Goal: Information Seeking & Learning: Learn about a topic

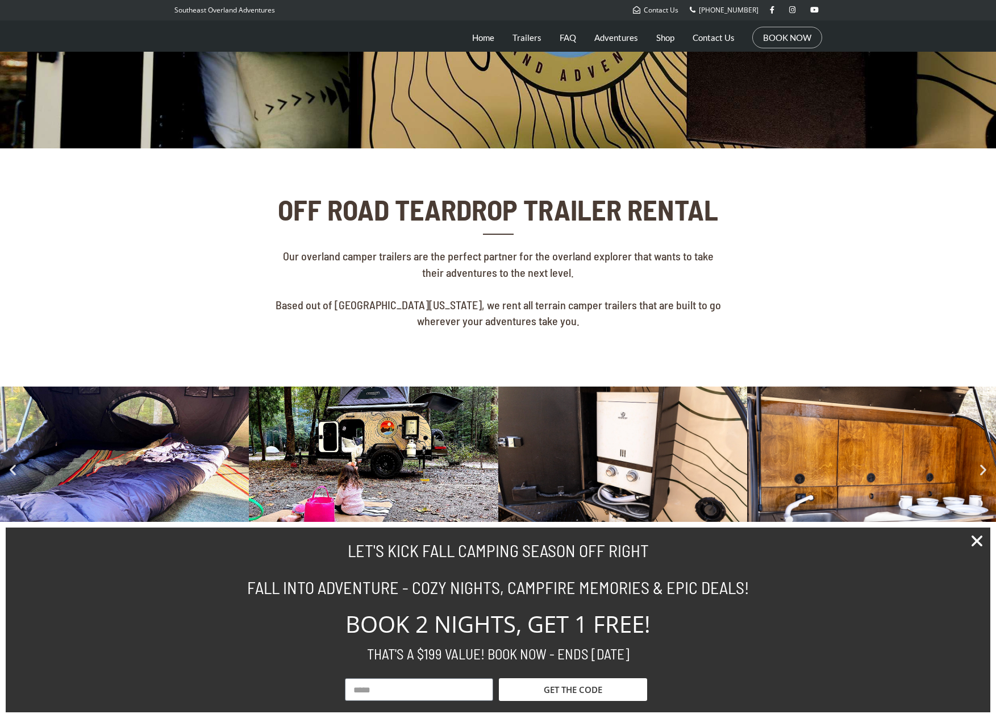
scroll to position [265, 0]
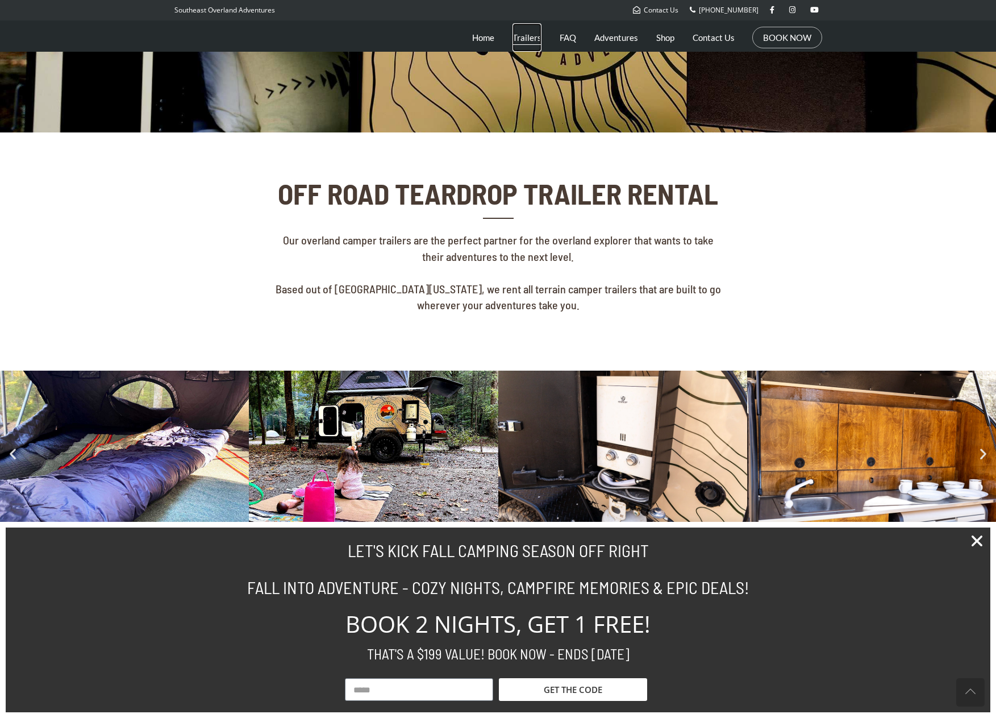
click at [531, 38] on link "Trailers" at bounding box center [527, 37] width 29 height 28
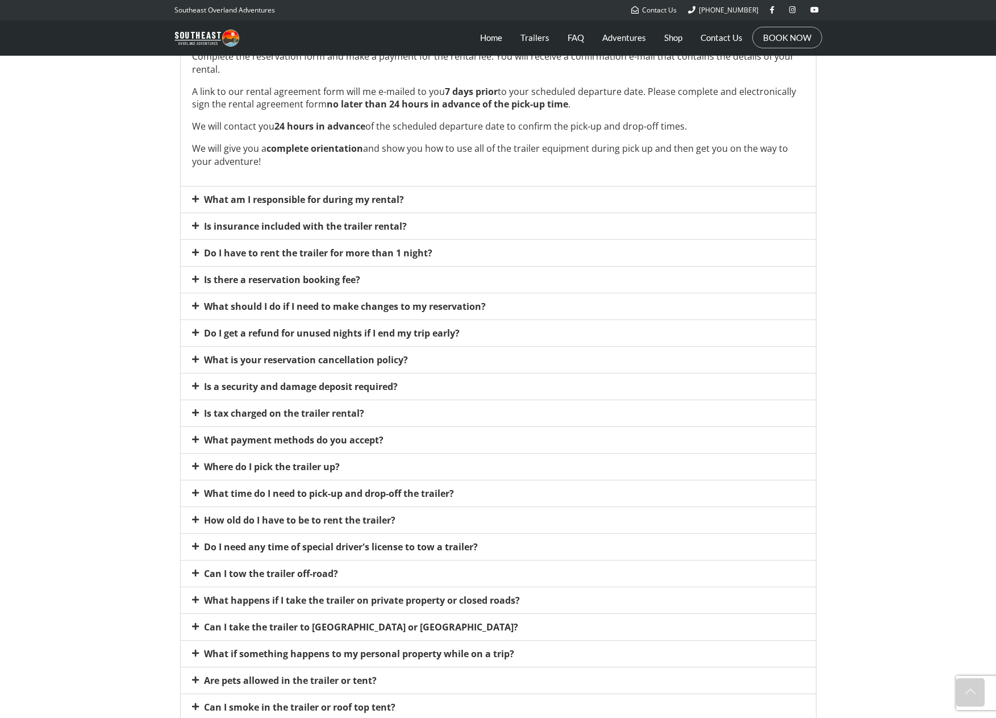
scroll to position [417, 0]
